Goal: Find specific page/section

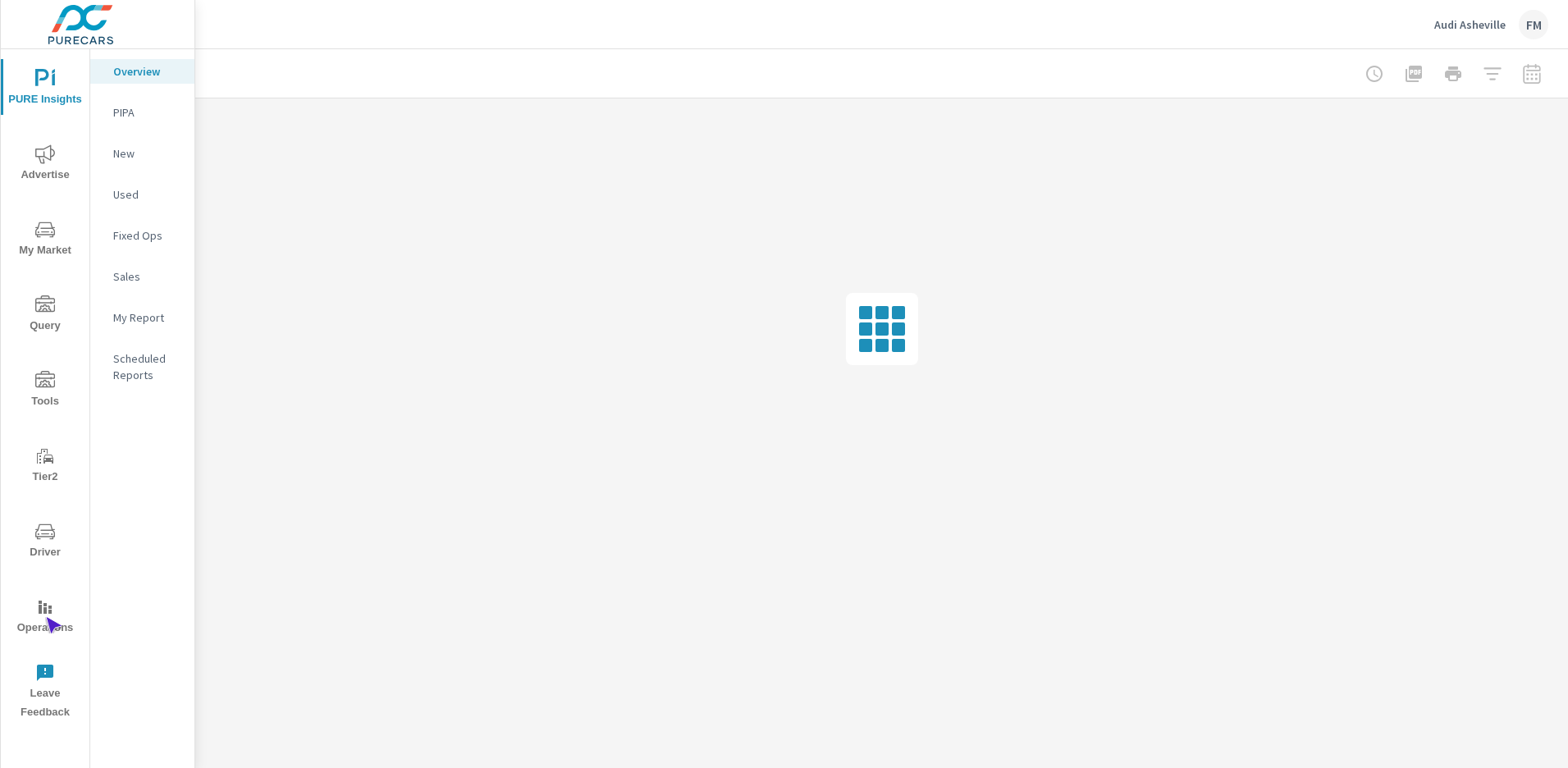
click at [45, 618] on span "Operations" at bounding box center [44, 618] width 78 height 41
